Goal: Answer question/provide support

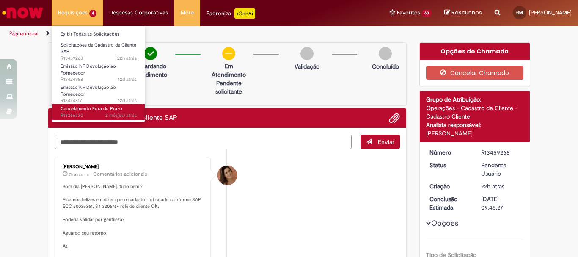
click at [97, 113] on span "2 mês(es) atrás 2 meses atrás R13266330" at bounding box center [99, 115] width 76 height 7
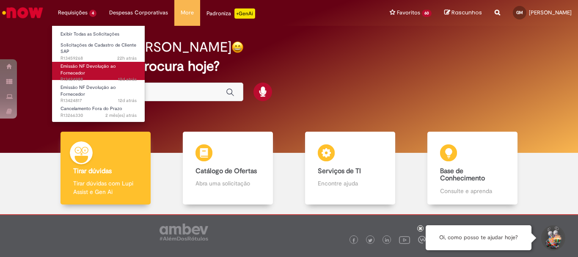
click at [94, 70] on link "Emissão NF Devolução ao Fornecedor 12d atrás 12 dias atrás R13424988" at bounding box center [98, 71] width 93 height 18
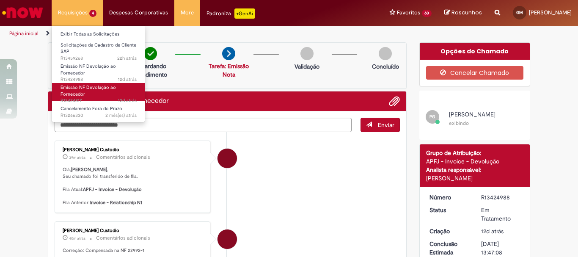
click at [98, 88] on span "Emissão NF Devolução ao Fornecedor" at bounding box center [88, 90] width 55 height 13
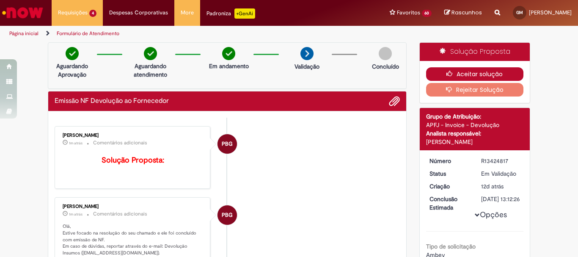
click at [462, 76] on button "Aceitar solução" at bounding box center [475, 74] width 98 height 14
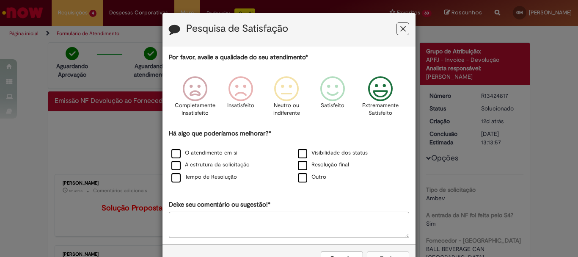
click at [375, 94] on icon "Feedback" at bounding box center [381, 88] width 32 height 25
click at [203, 152] on label "O atendimento em si" at bounding box center [204, 153] width 66 height 8
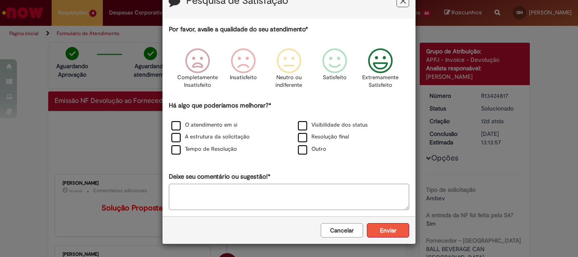
click at [384, 227] on button "Enviar" at bounding box center [388, 230] width 42 height 14
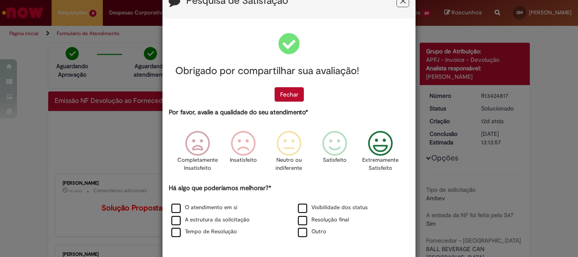
scroll to position [0, 0]
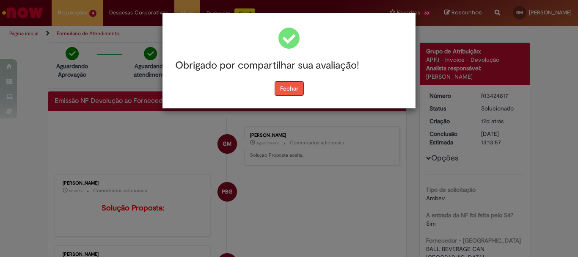
click at [293, 87] on button "Fechar" at bounding box center [289, 88] width 29 height 14
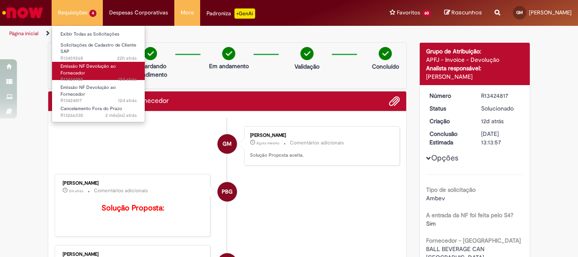
click at [85, 66] on span "Emissão NF Devolução ao Fornecedor" at bounding box center [88, 69] width 55 height 13
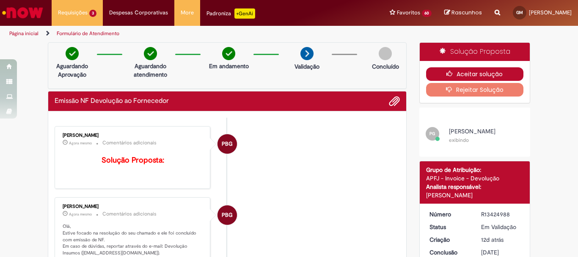
click at [467, 72] on button "Aceitar solução" at bounding box center [475, 74] width 98 height 14
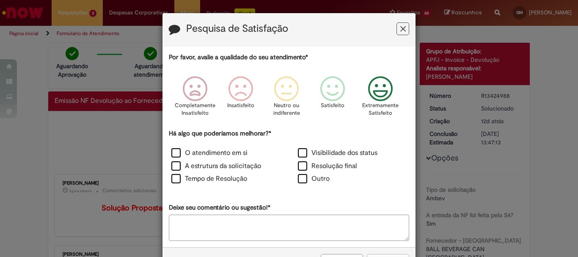
click at [379, 83] on icon "Feedback" at bounding box center [381, 88] width 32 height 25
click at [227, 151] on label "O atendimento em si" at bounding box center [209, 153] width 76 height 10
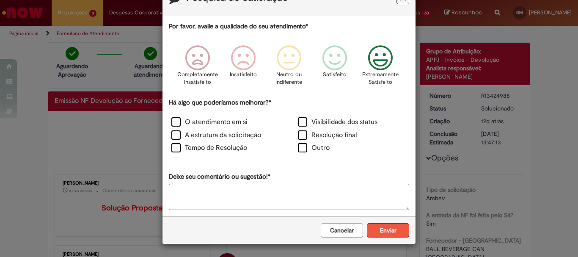
click at [387, 232] on button "Enviar" at bounding box center [388, 230] width 42 height 14
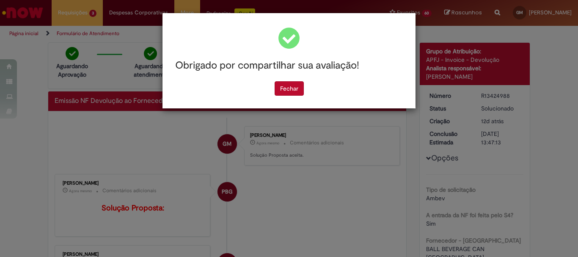
scroll to position [0, 0]
click at [293, 88] on button "Fechar" at bounding box center [289, 88] width 29 height 14
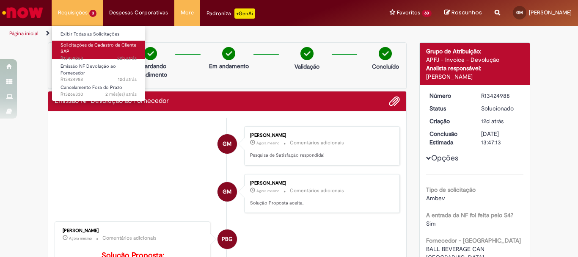
click at [90, 50] on link "Solicitações de Cadastro de Cliente SAP 22h atrás 22 horas atrás R13459268" at bounding box center [98, 50] width 93 height 18
